Goal: Task Accomplishment & Management: Manage account settings

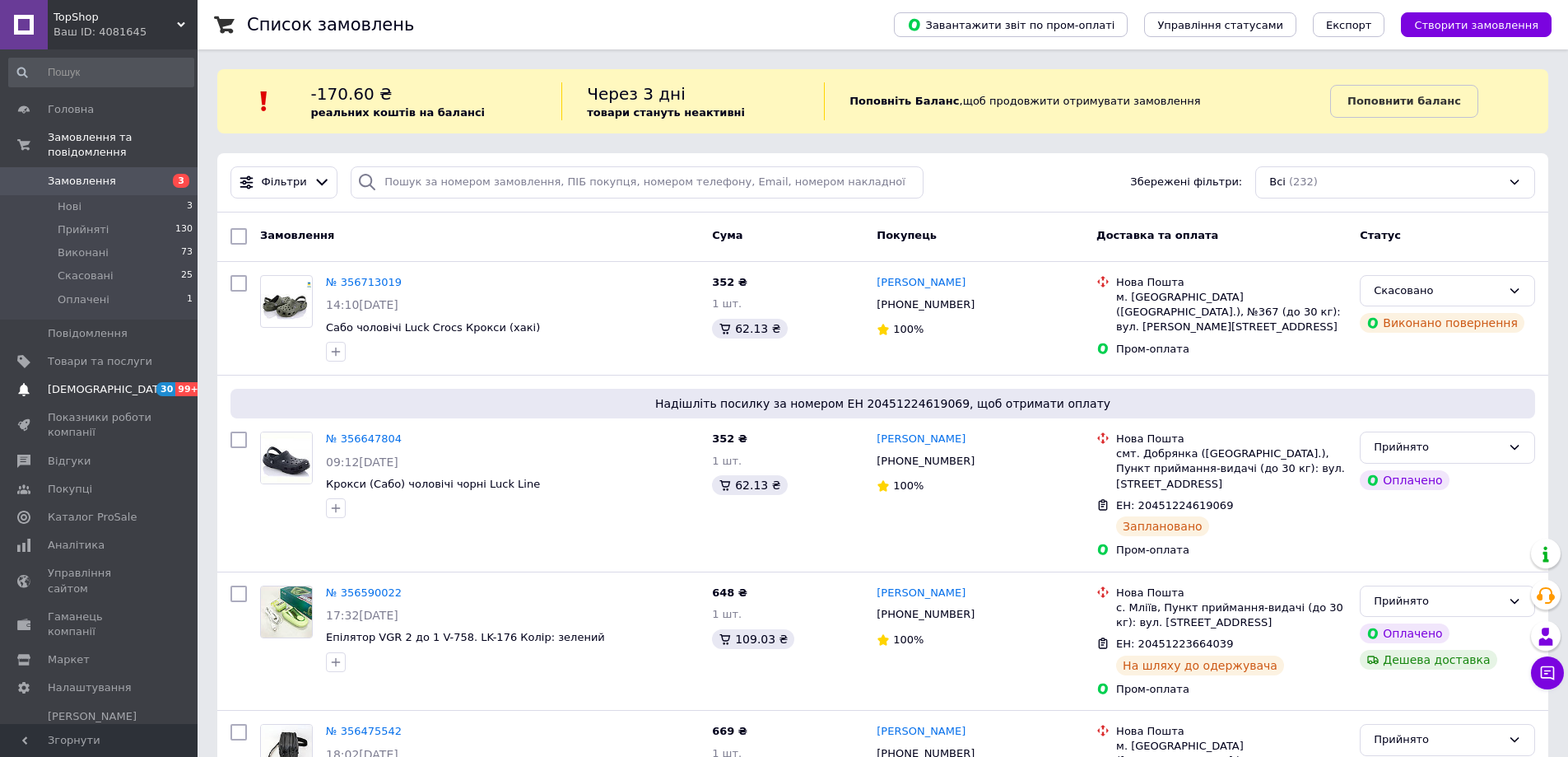
click at [117, 382] on span "[DEMOGRAPHIC_DATA]" at bounding box center [99, 389] width 104 height 15
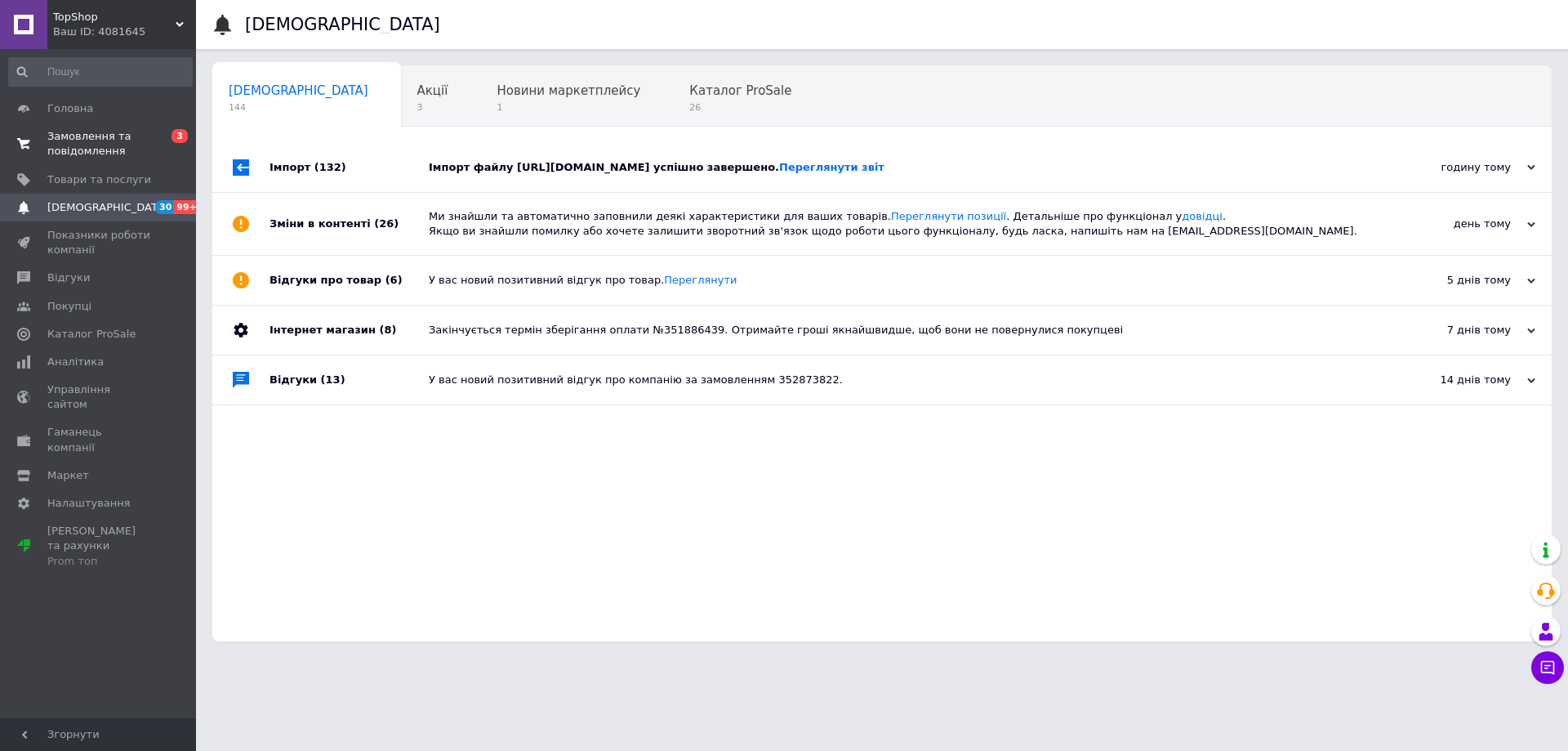
click at [116, 143] on span "Замовлення та повідомлення" at bounding box center [98, 144] width 104 height 29
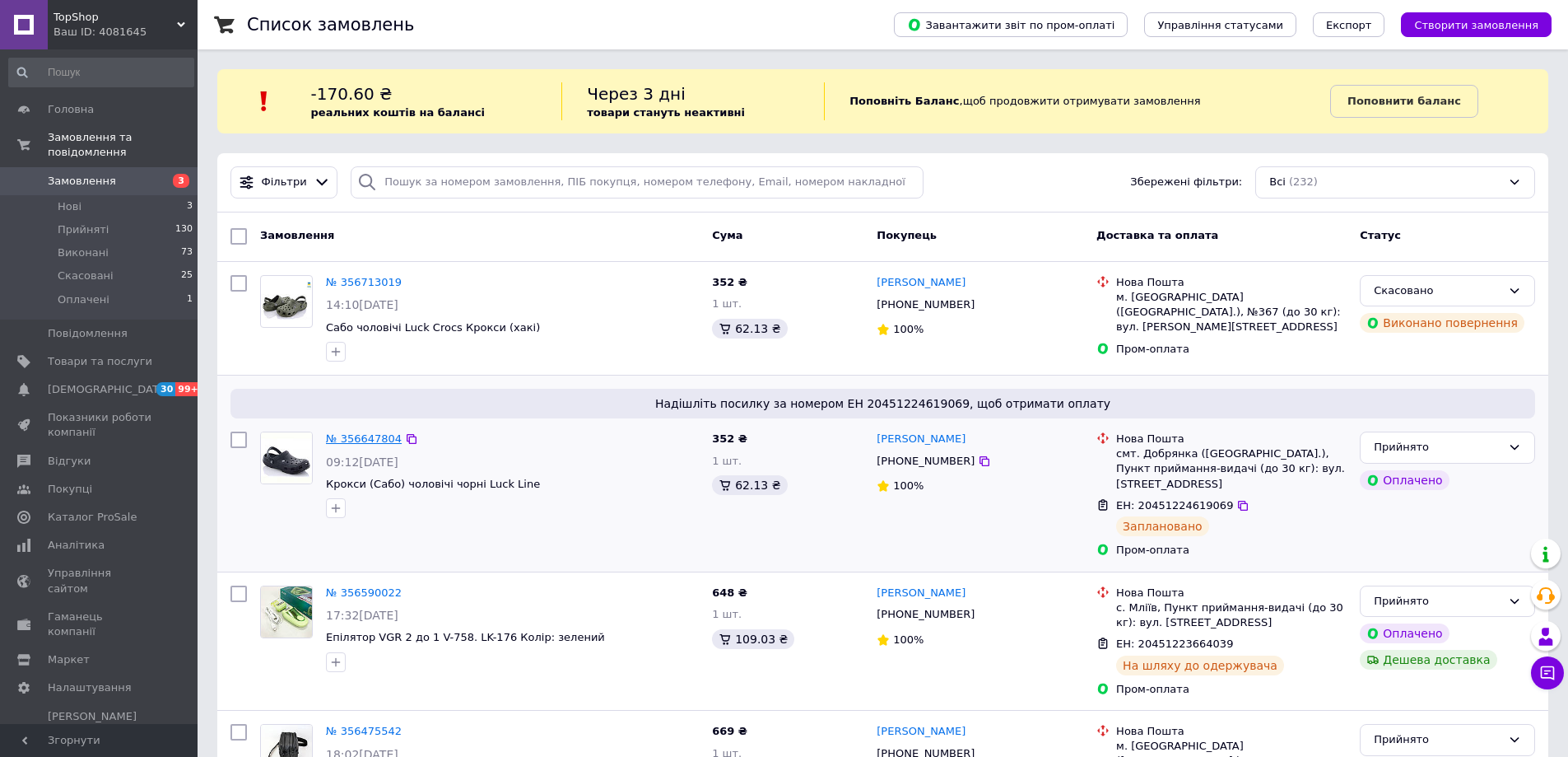
click at [359, 443] on link "№ 356647804" at bounding box center [364, 438] width 76 height 12
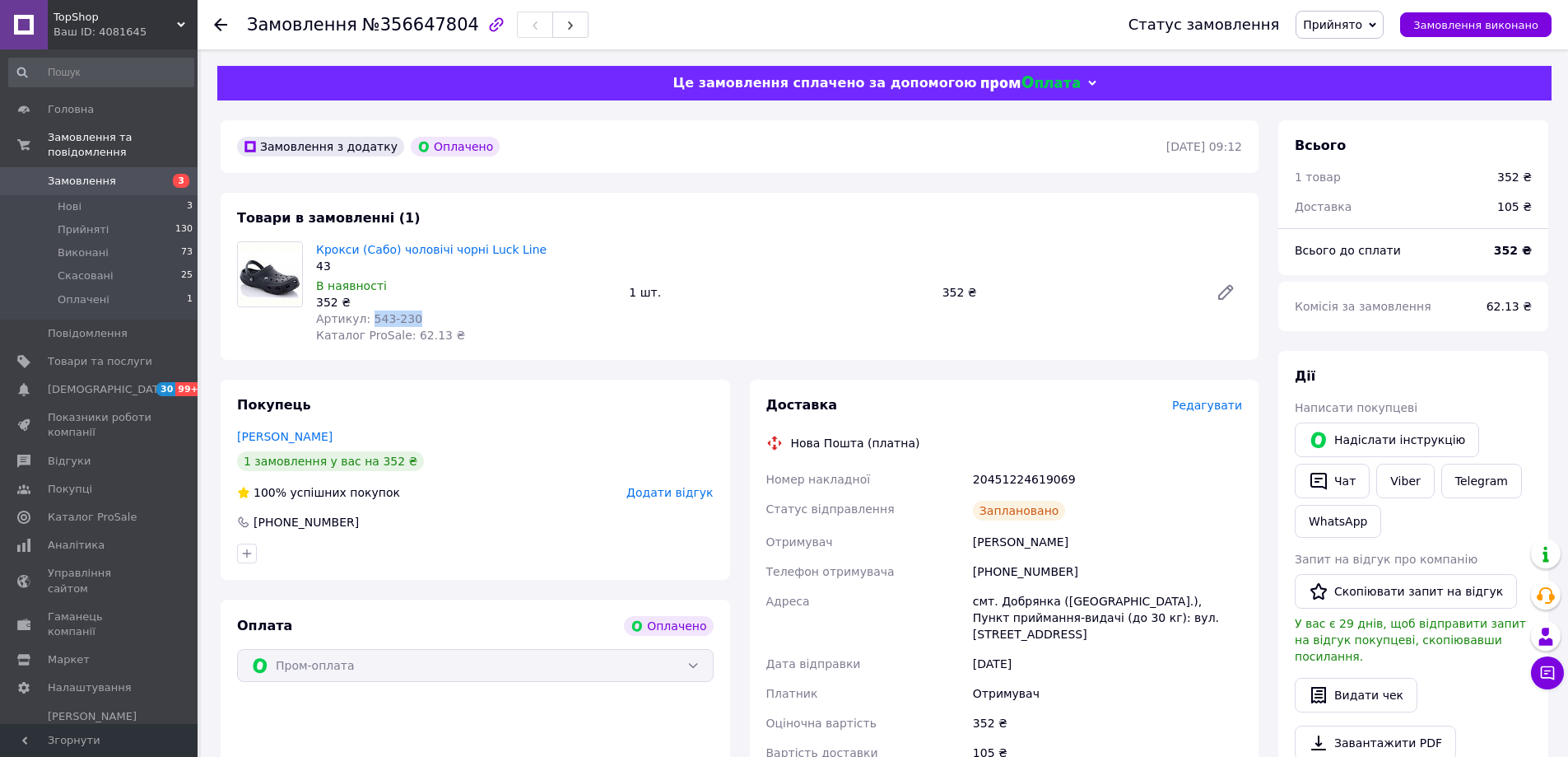
drag, startPoint x: 403, startPoint y: 317, endPoint x: 364, endPoint y: 323, distance: 39.5
click at [364, 323] on div "Артикул: 543-230" at bounding box center [465, 319] width 299 height 16
copy span "543-230"
click at [127, 354] on span "Товари та послуги" at bounding box center [99, 361] width 104 height 15
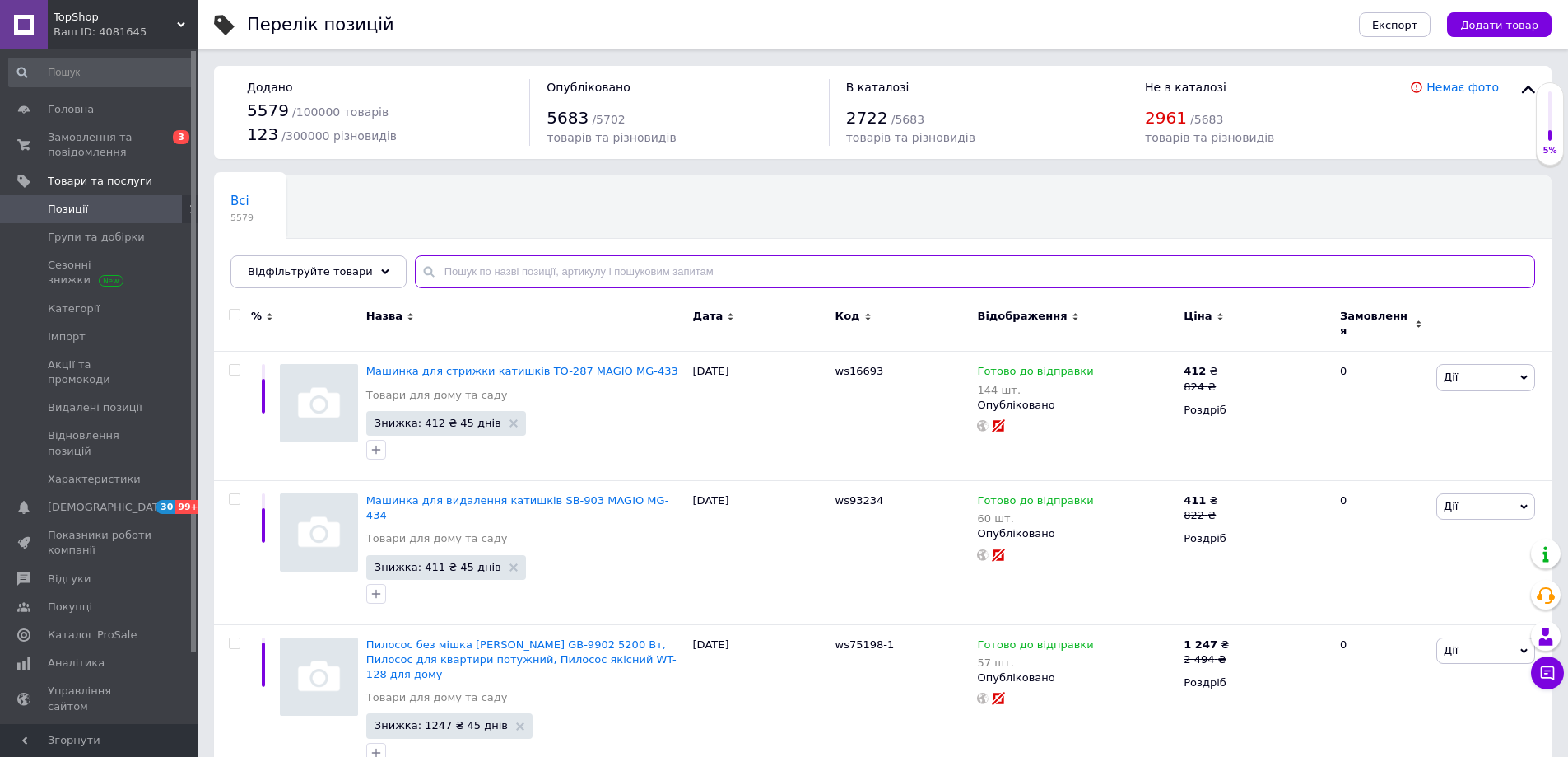
click at [549, 280] on input "text" at bounding box center [975, 272] width 1120 height 33
paste input "543-230"
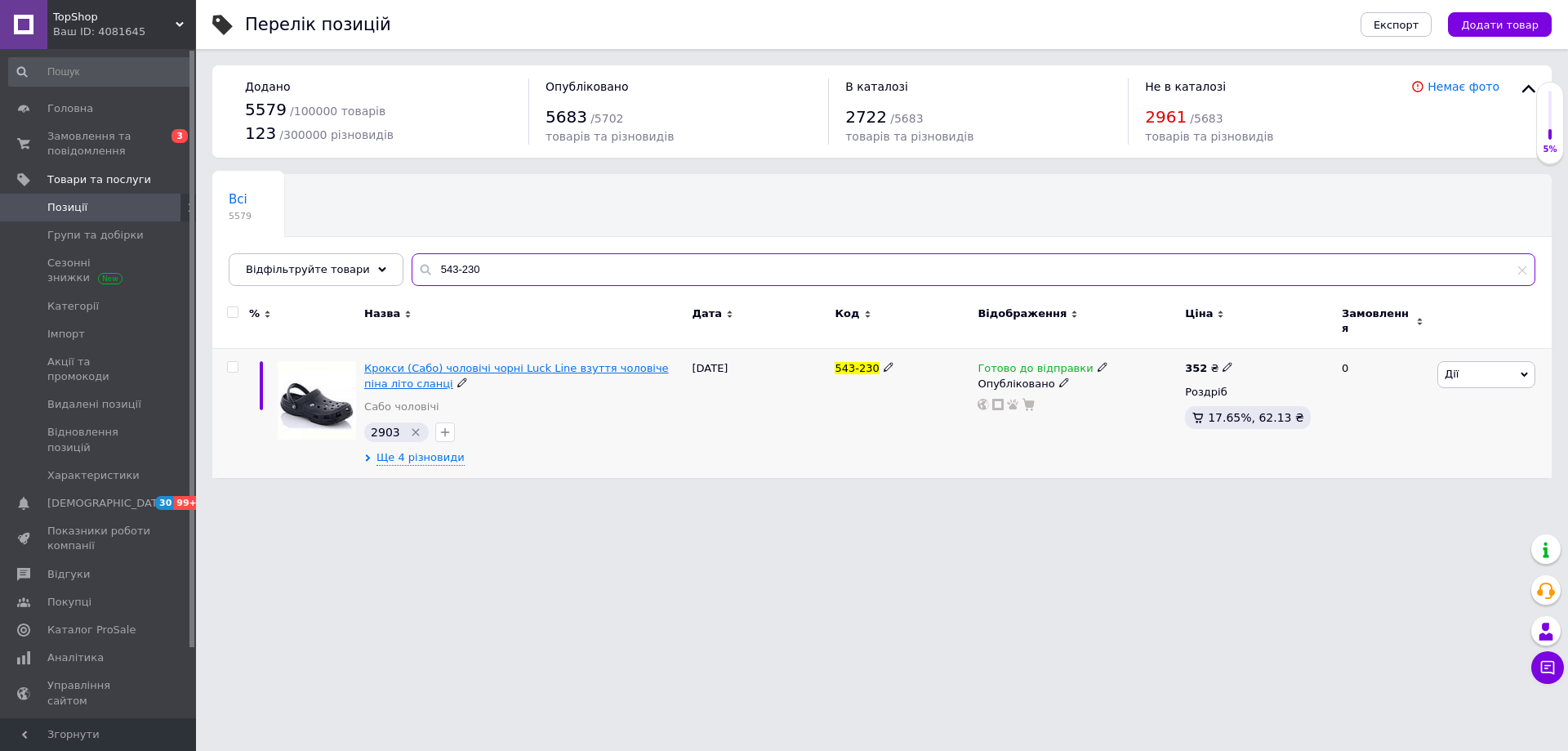
type input "543-230"
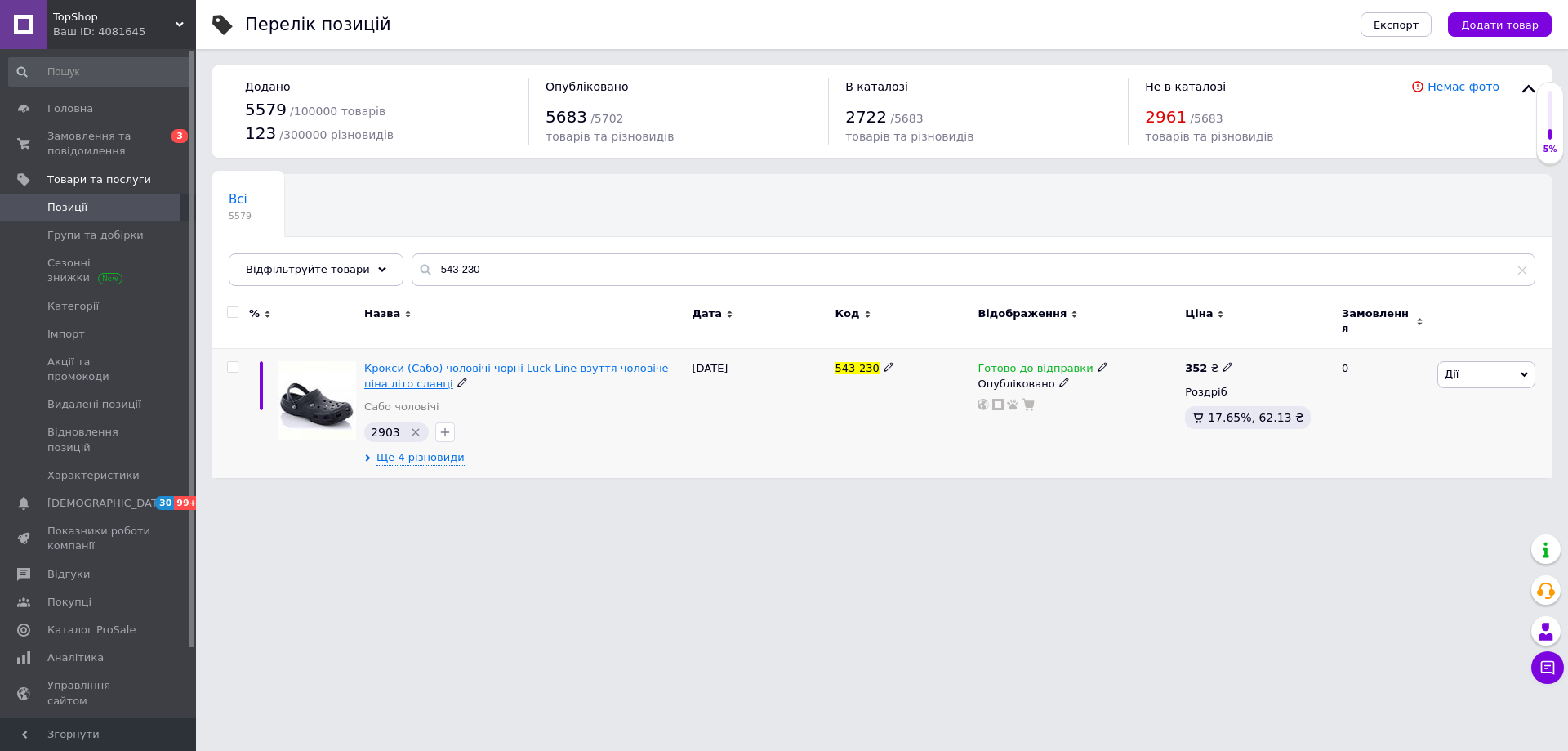
click at [461, 362] on span "Крокси (Сабо) чоловічі чорні Luck Line взуття чоловіче піна літо сланці" at bounding box center [516, 375] width 305 height 27
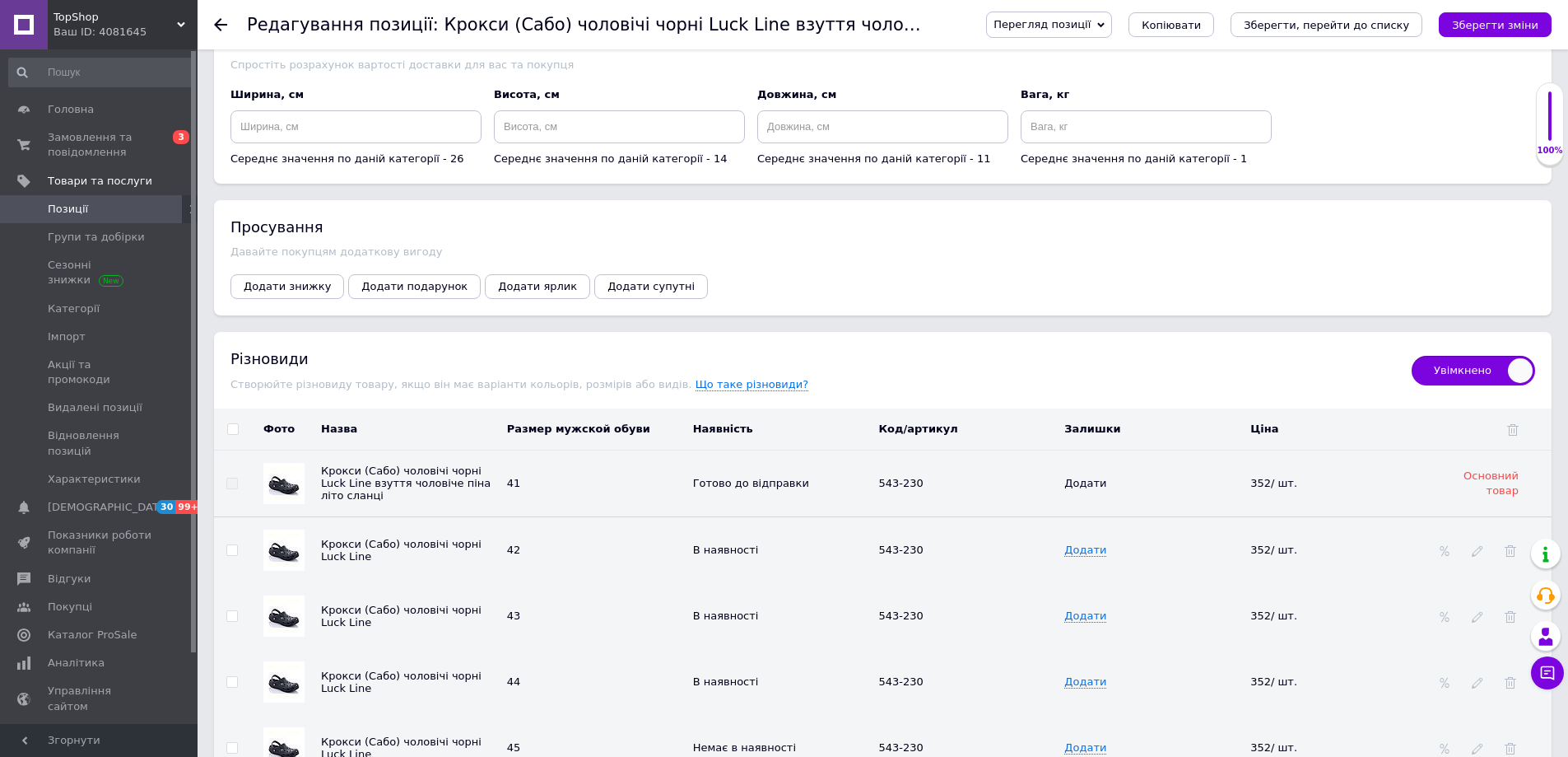
scroll to position [2371, 0]
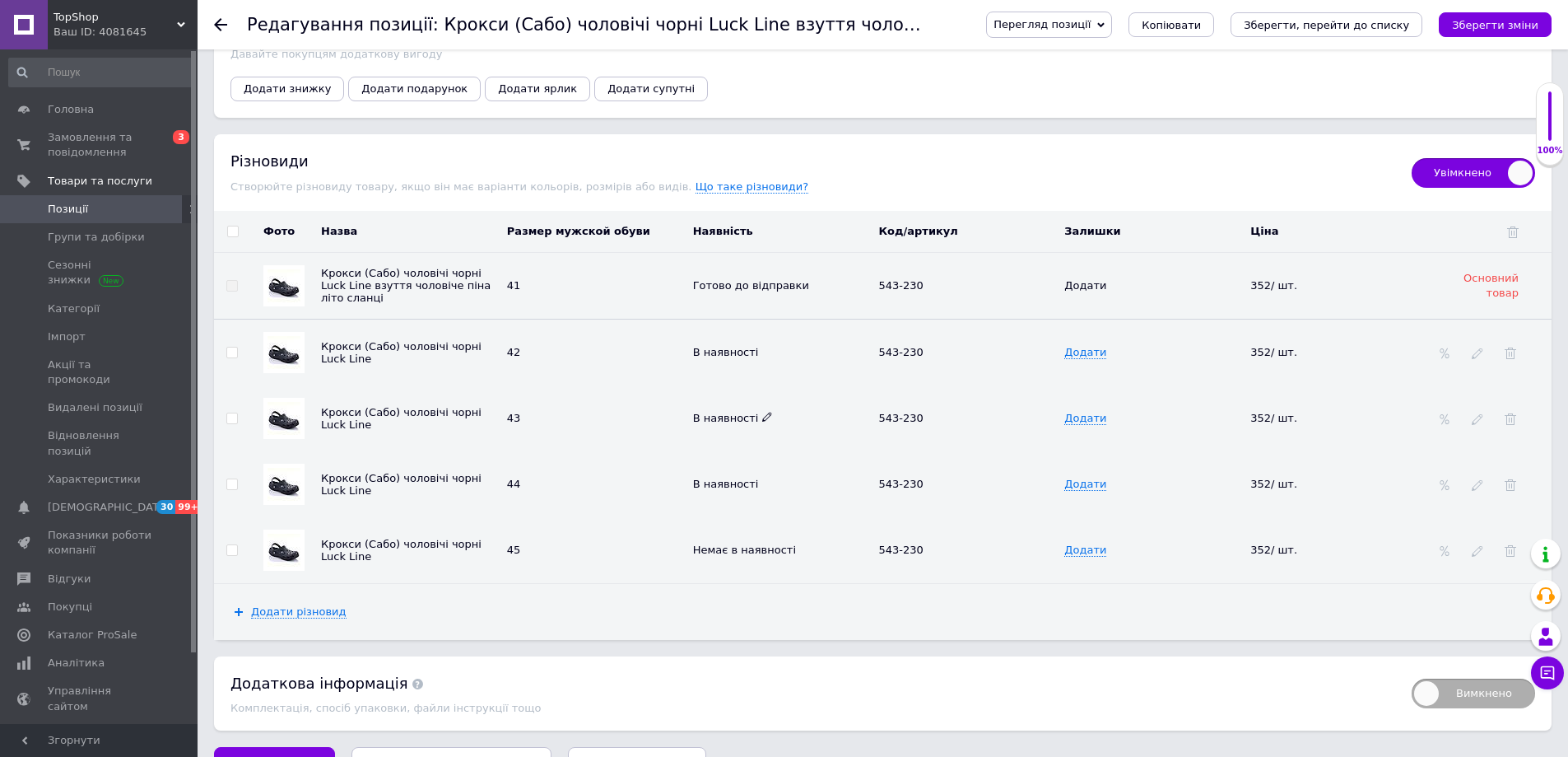
click at [762, 412] on icon at bounding box center [766, 416] width 9 height 9
click at [779, 438] on li "Немає в наявності" at bounding box center [778, 449] width 184 height 23
click at [762, 477] on icon at bounding box center [766, 482] width 9 height 9
click at [763, 504] on li "Немає в наявності" at bounding box center [778, 515] width 184 height 23
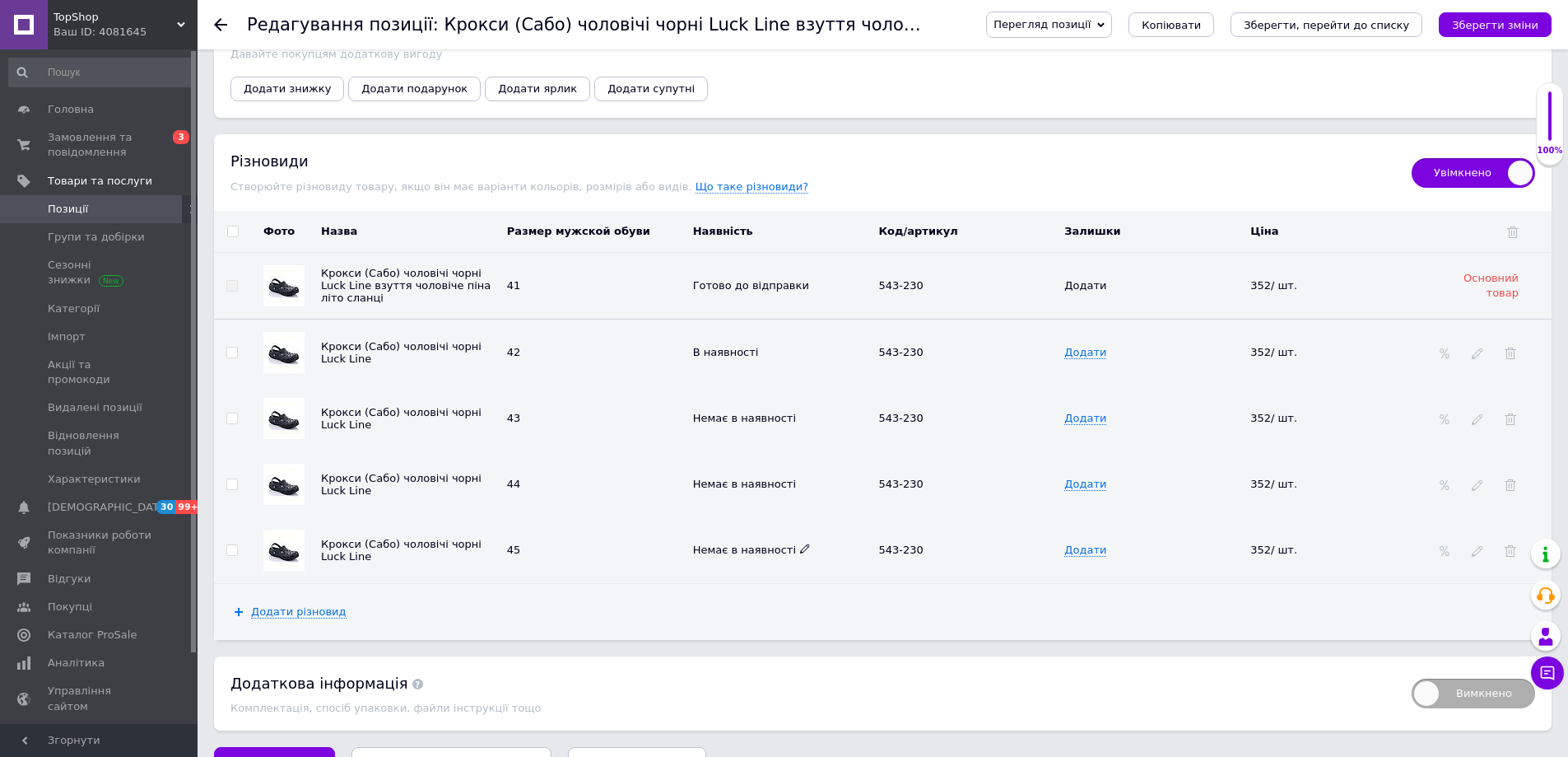
click at [798, 543] on div "Немає в наявності" at bounding box center [782, 550] width 178 height 15
click at [800, 544] on icon at bounding box center [804, 548] width 9 height 9
click at [787, 570] on li "В наявності" at bounding box center [778, 581] width 184 height 23
click at [1475, 28] on icon "Зберегти зміни" at bounding box center [1496, 25] width 86 height 12
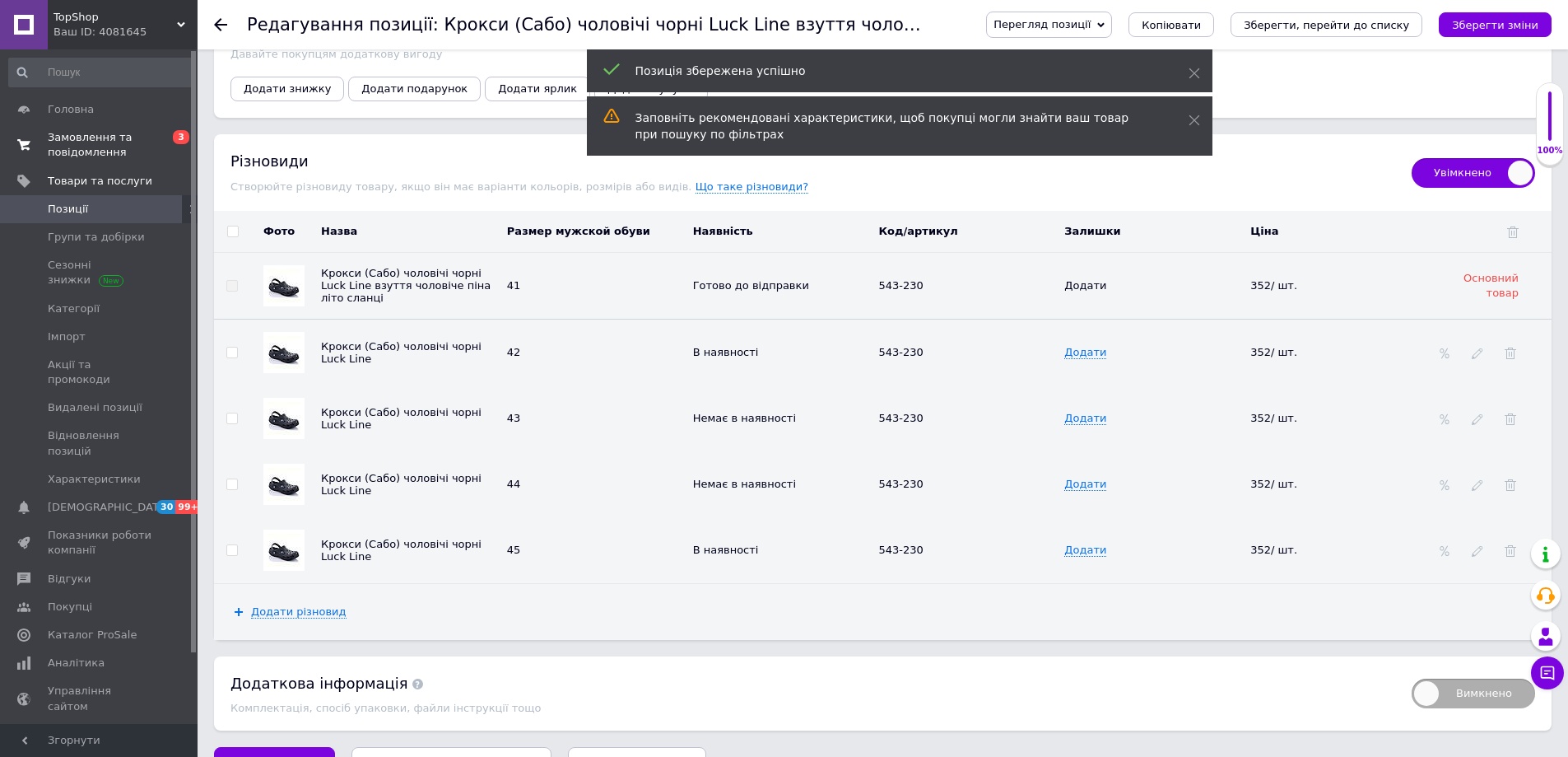
click at [161, 139] on span "0 3" at bounding box center [174, 145] width 45 height 29
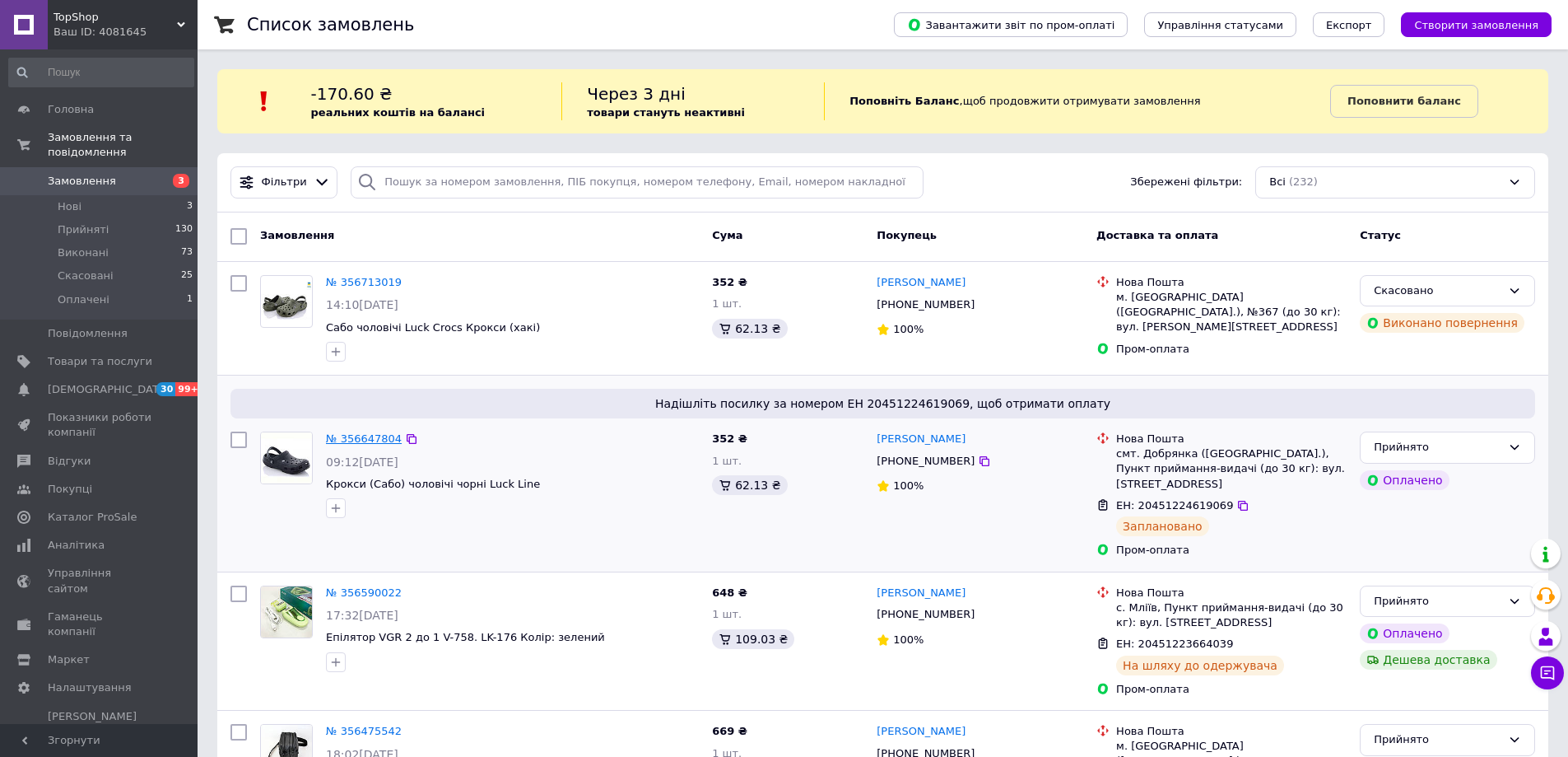
click at [355, 437] on link "№ 356647804" at bounding box center [364, 438] width 76 height 12
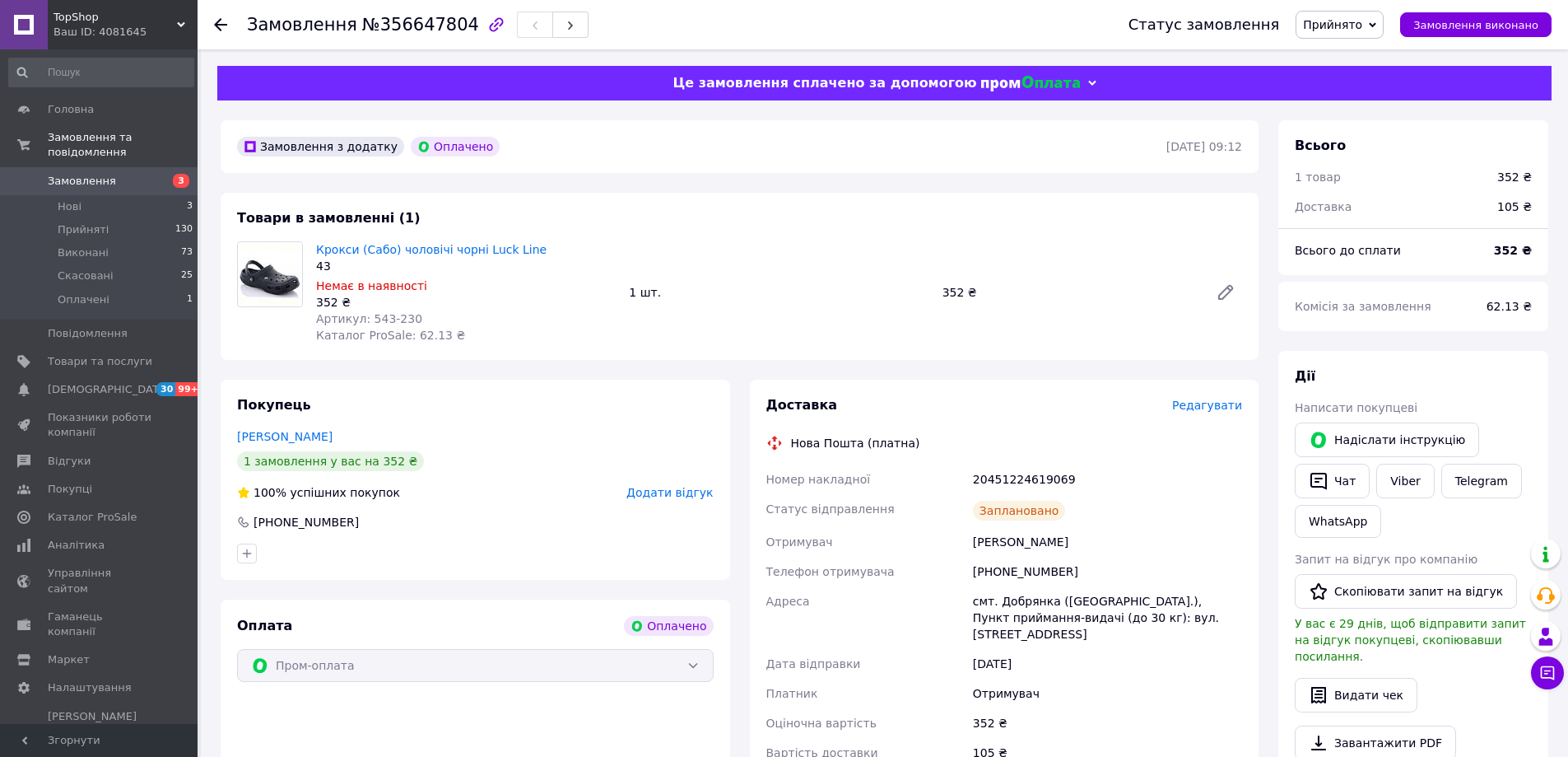
click at [148, 173] on span "Замовлення" at bounding box center [99, 180] width 104 height 15
